Goal: Obtain resource: Obtain resource

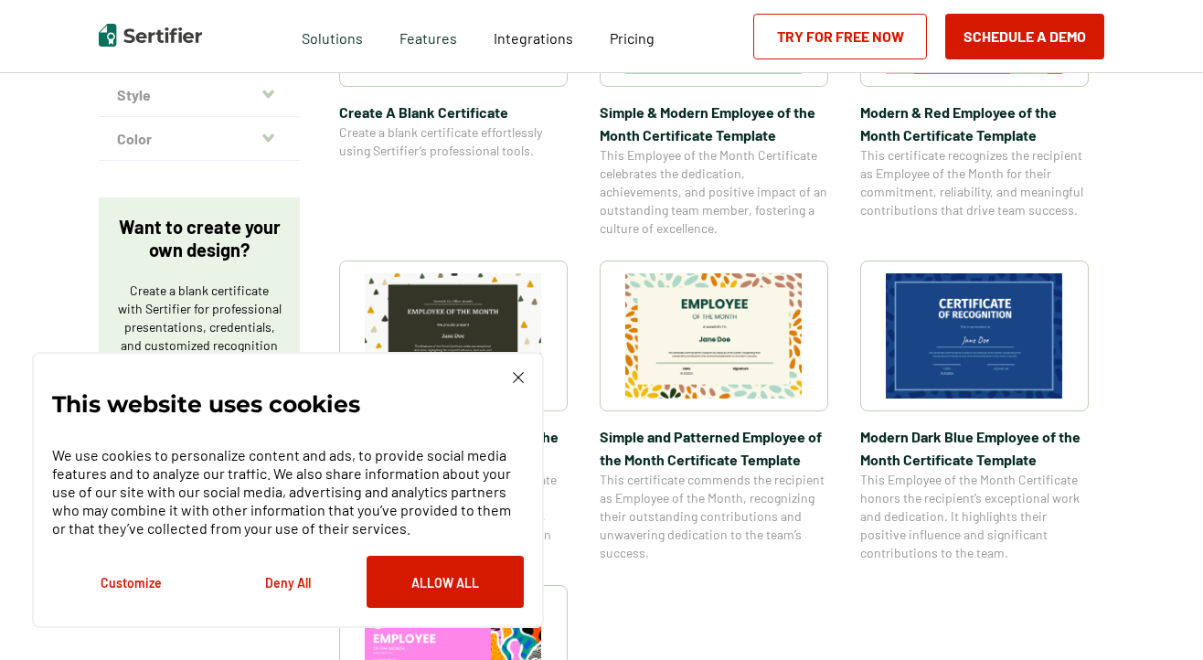
scroll to position [543, 0]
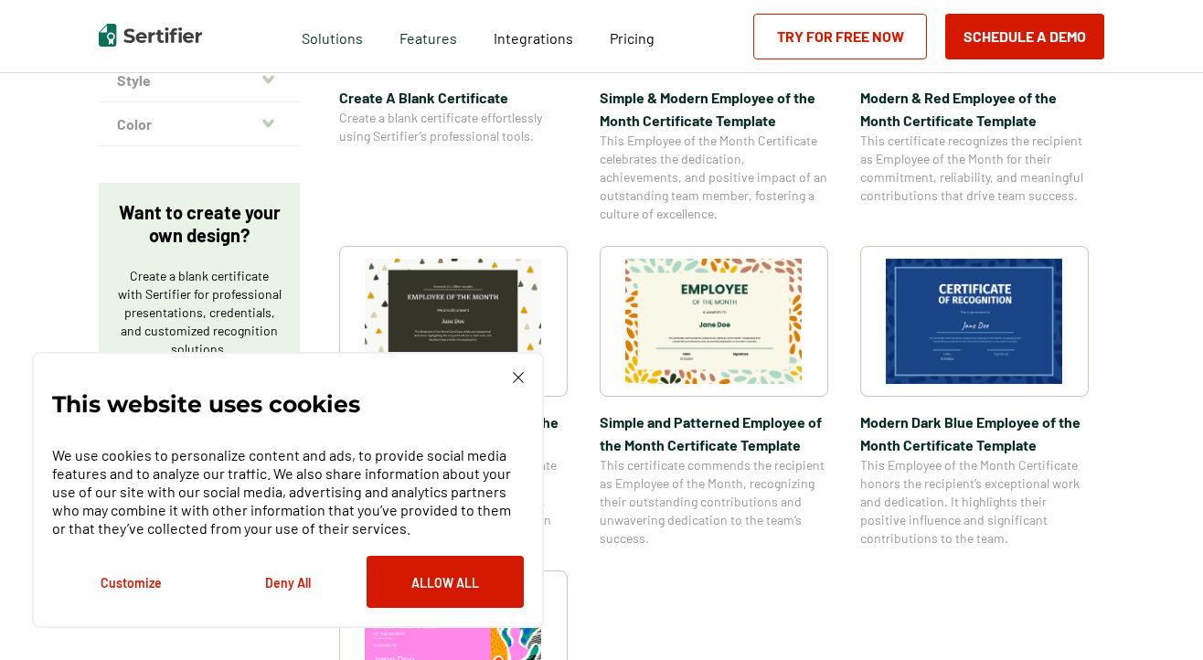
click at [514, 373] on img at bounding box center [518, 377] width 11 height 11
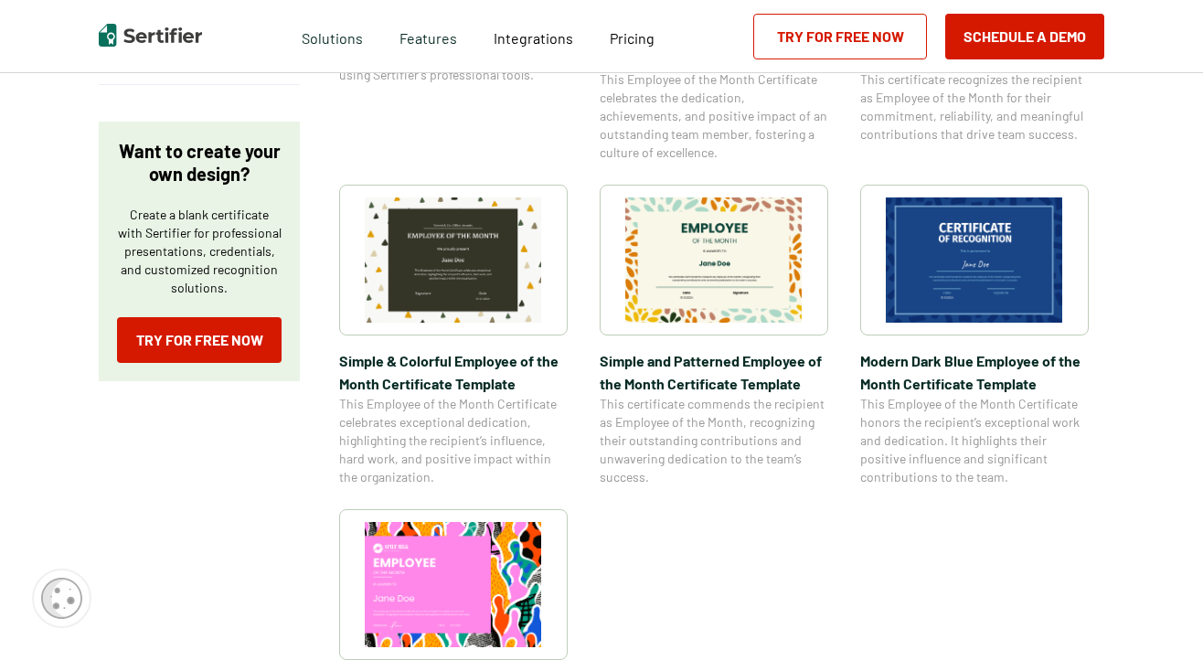
scroll to position [598, 0]
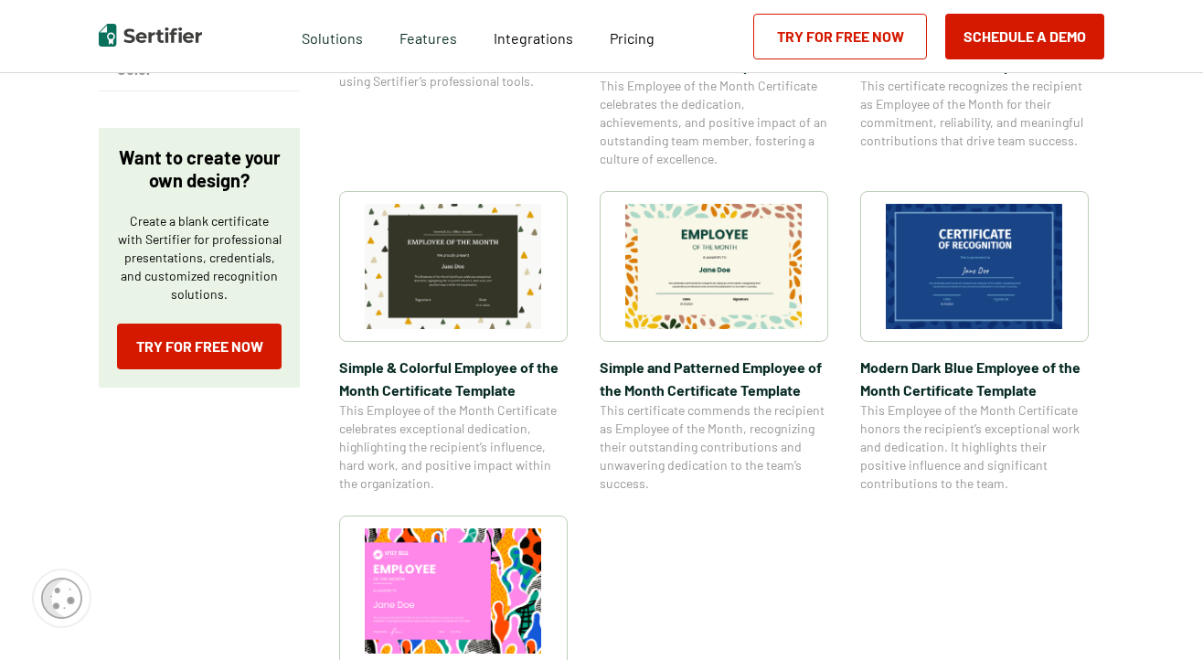
click at [977, 277] on img at bounding box center [974, 266] width 177 height 125
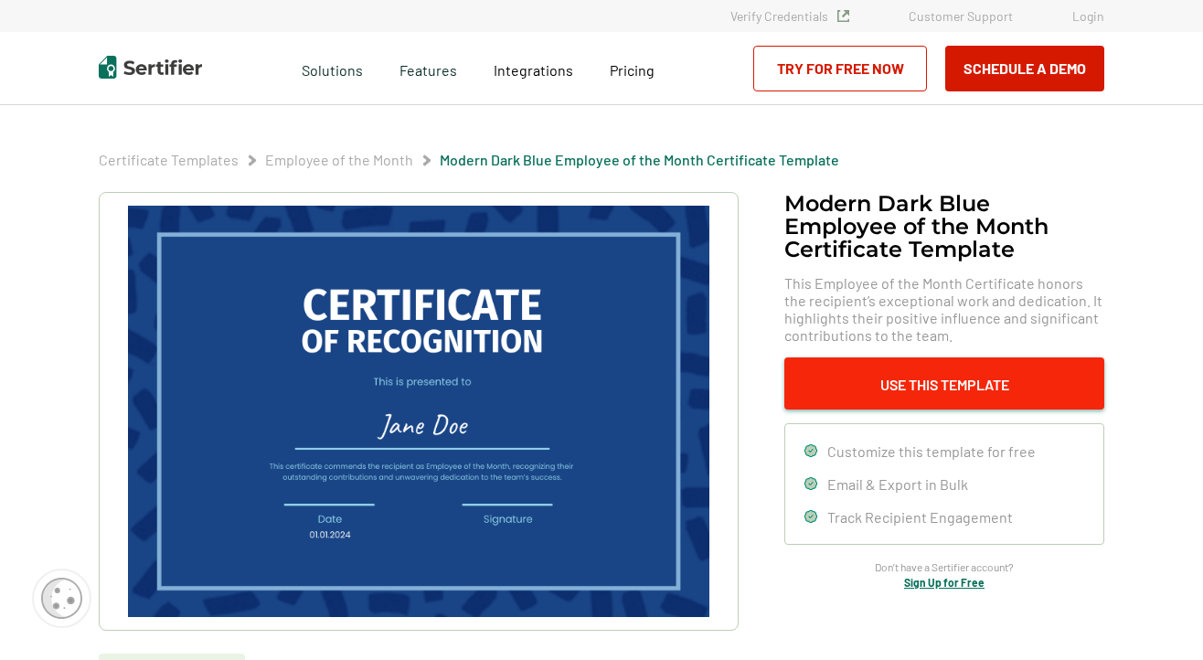
click at [879, 379] on button "Use This Template" at bounding box center [944, 383] width 320 height 52
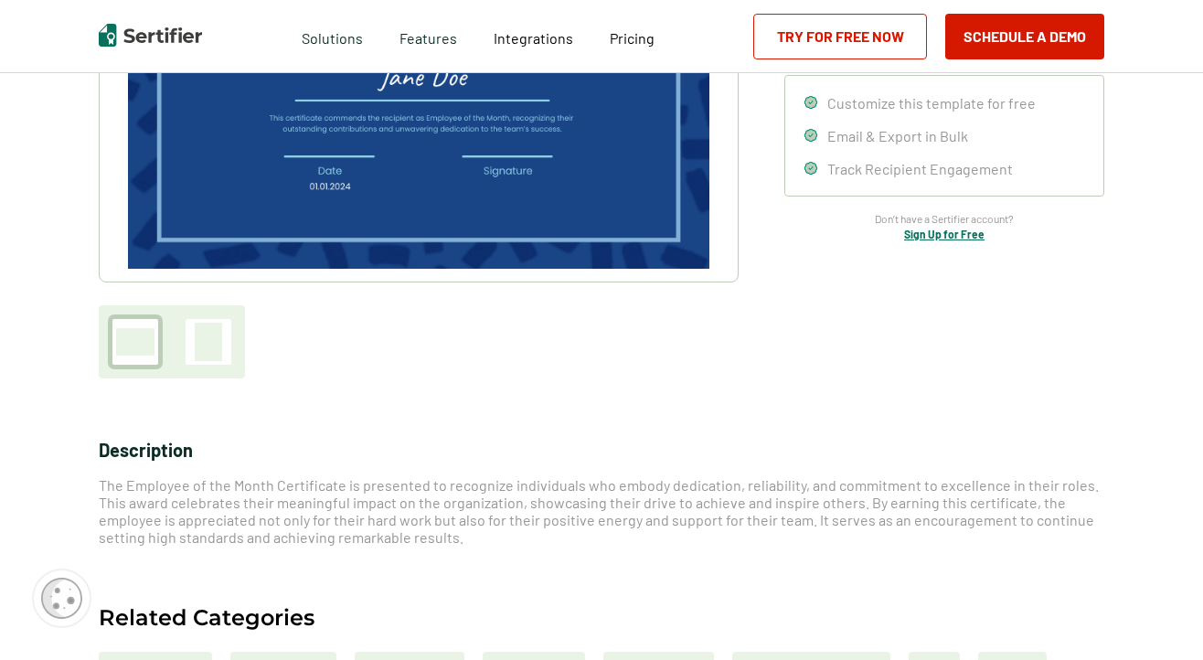
scroll to position [147, 0]
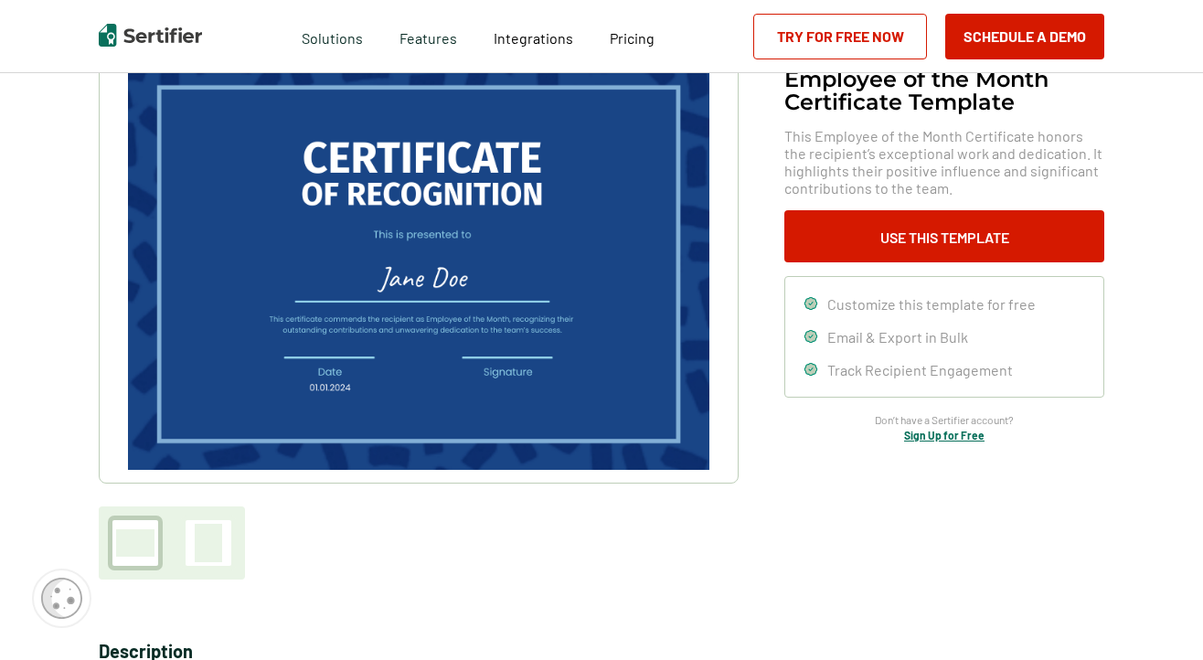
click at [218, 531] on div at bounding box center [208, 543] width 27 height 38
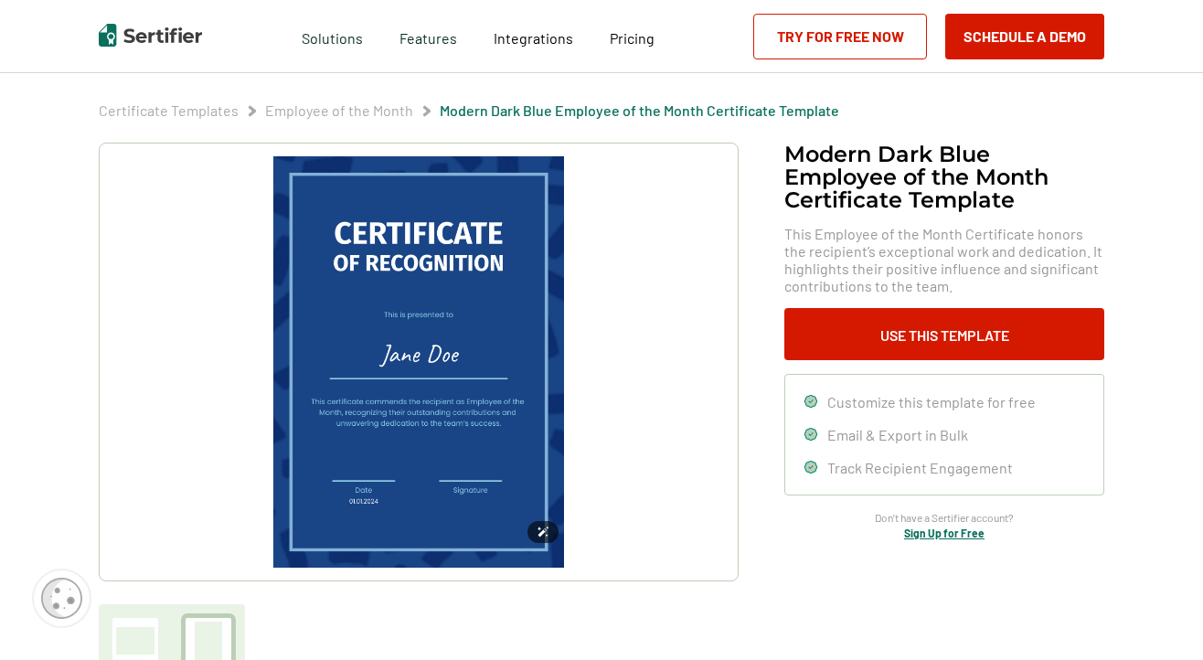
scroll to position [66, 0]
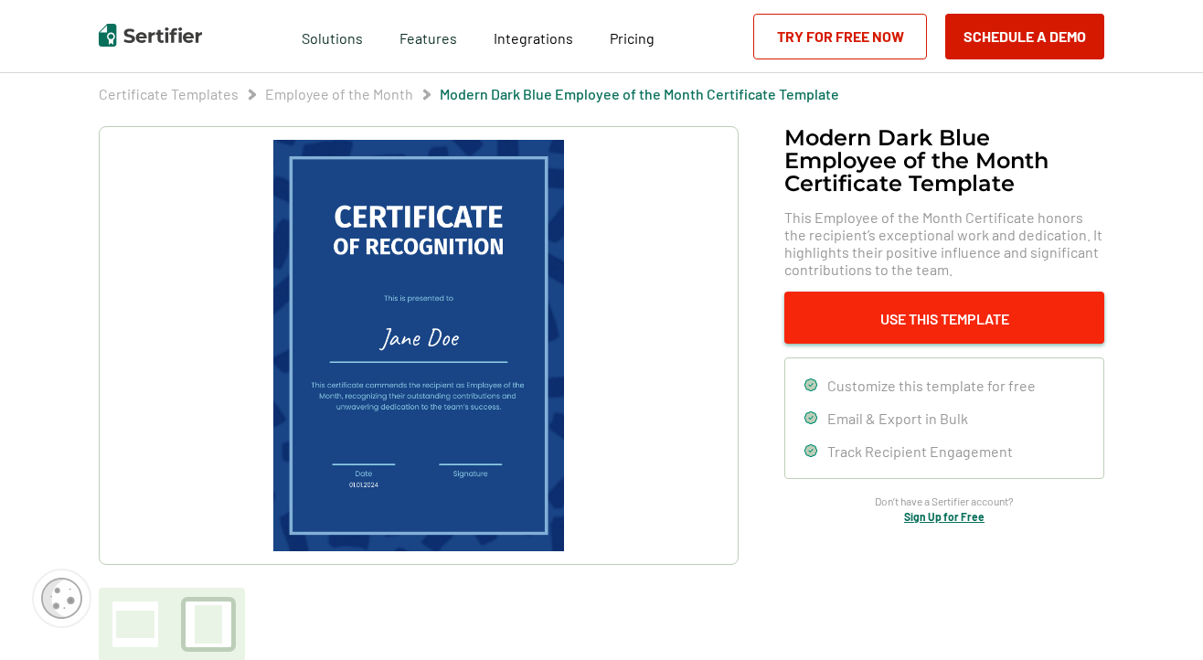
click at [901, 309] on button "Use This Template" at bounding box center [944, 318] width 320 height 52
